Goal: Find specific page/section: Find specific page/section

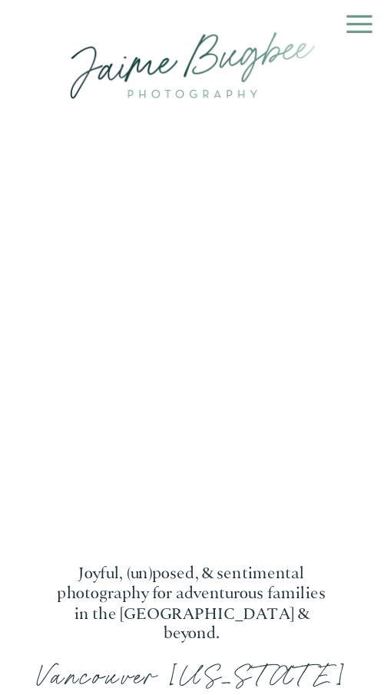
click at [373, 29] on icon at bounding box center [360, 24] width 42 height 41
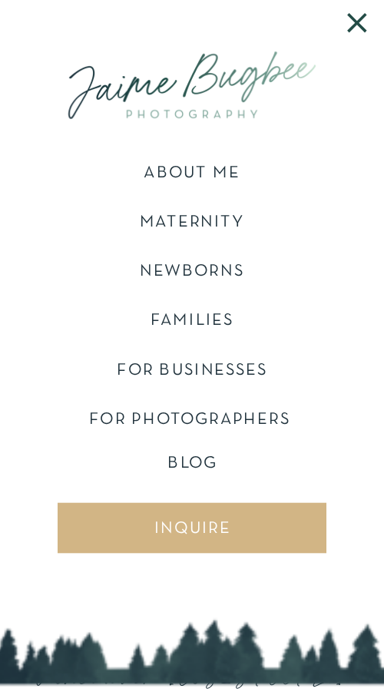
click at [191, 320] on nav "FAMILIES" at bounding box center [192, 331] width 305 height 36
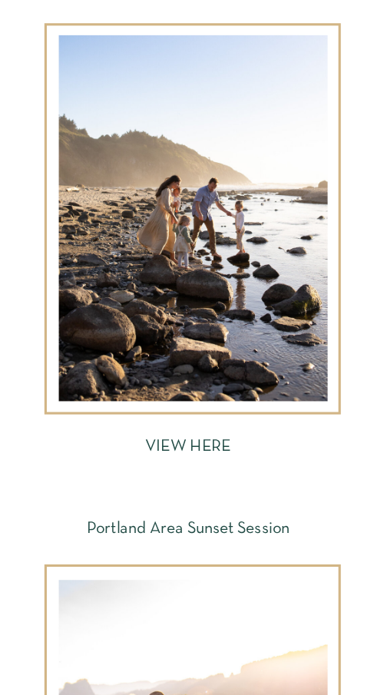
click at [187, 316] on div at bounding box center [193, 218] width 269 height 366
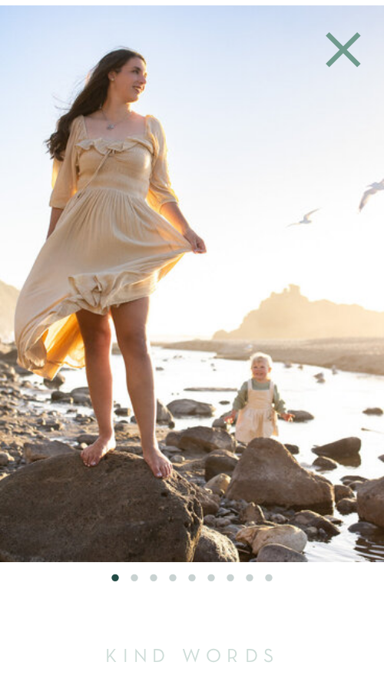
scroll to position [7317, 0]
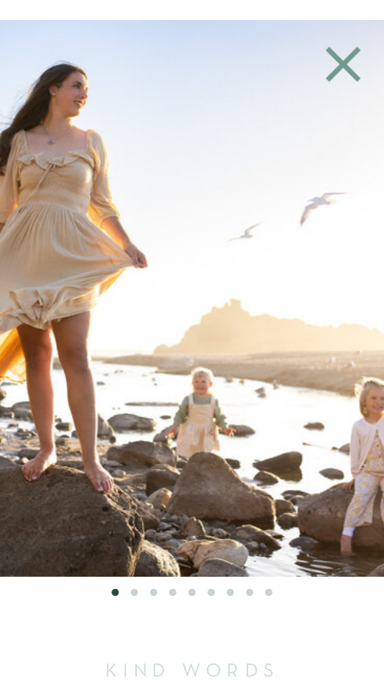
click at [0, 305] on img at bounding box center [132, 298] width 835 height 557
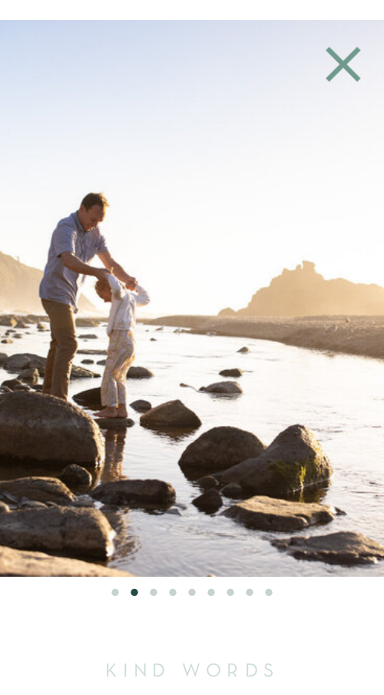
click at [0, 371] on img at bounding box center [191, 298] width 835 height 557
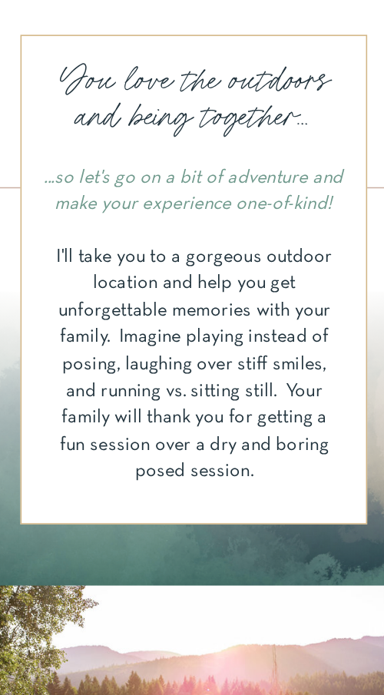
scroll to position [0, 0]
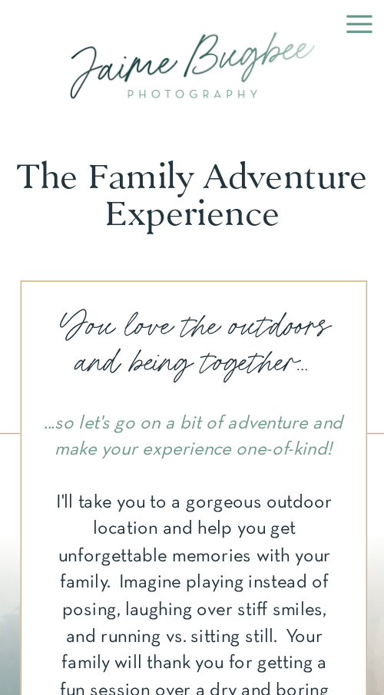
click at [362, 31] on icon at bounding box center [358, 24] width 25 height 18
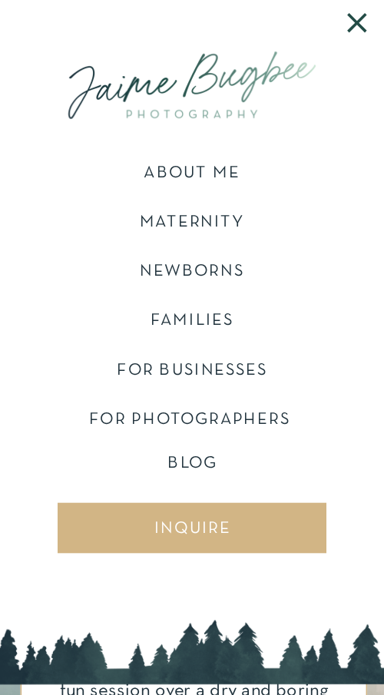
click at [197, 319] on nav "FAMILIES" at bounding box center [192, 331] width 305 height 36
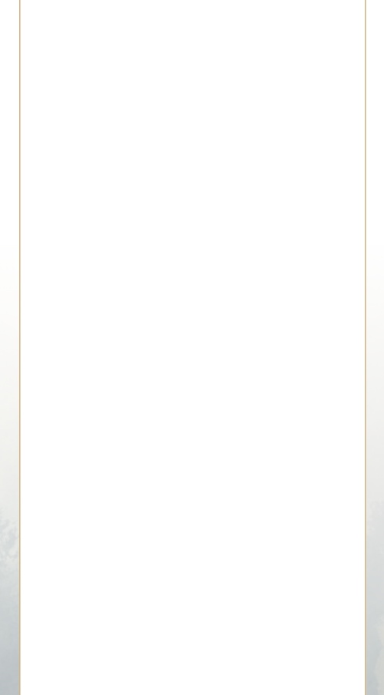
scroll to position [11888, 0]
